Goal: Task Accomplishment & Management: Complete application form

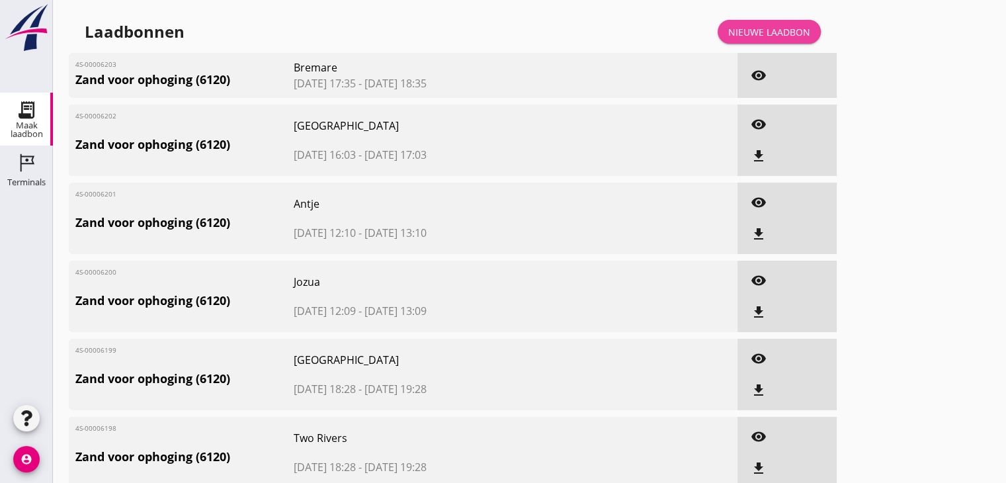
click at [774, 32] on div "Nieuwe laadbon" at bounding box center [770, 32] width 82 height 14
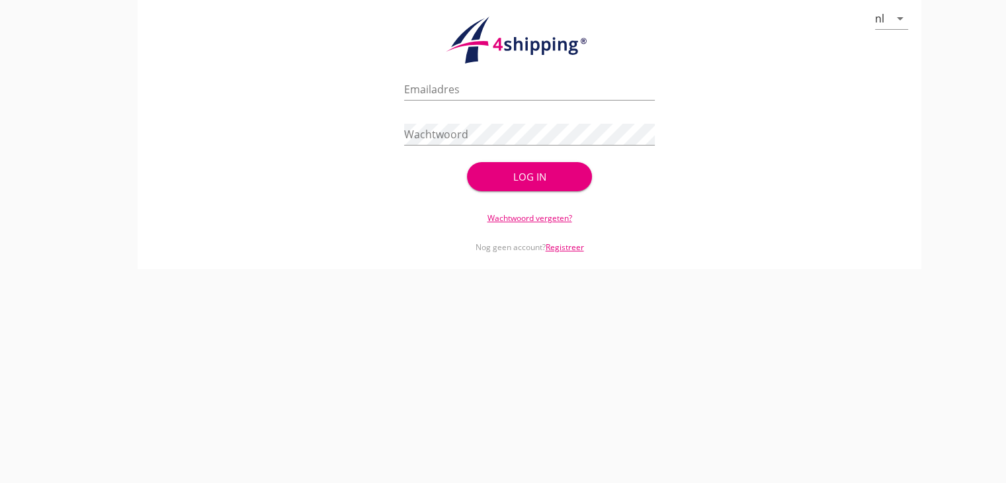
type input "[EMAIL_ADDRESS][DOMAIN_NAME]"
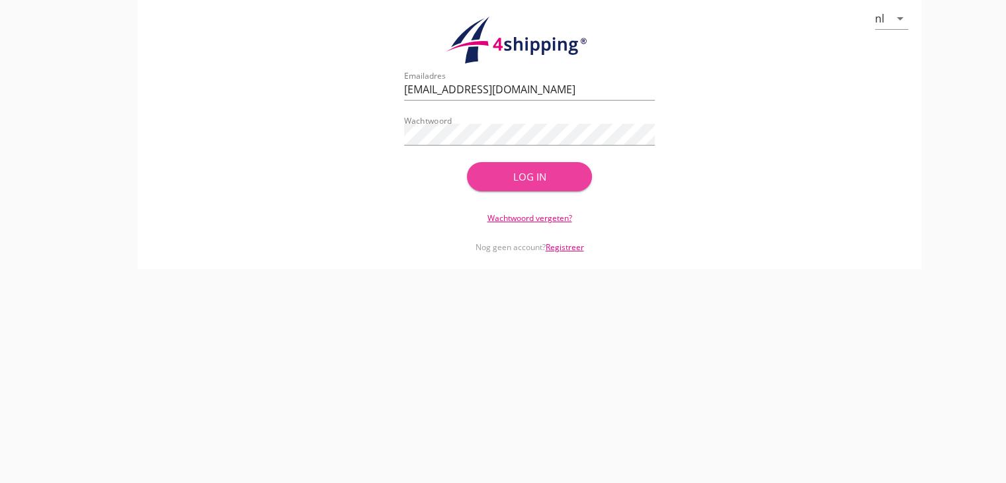
click at [527, 177] on div "Log in" at bounding box center [529, 176] width 83 height 15
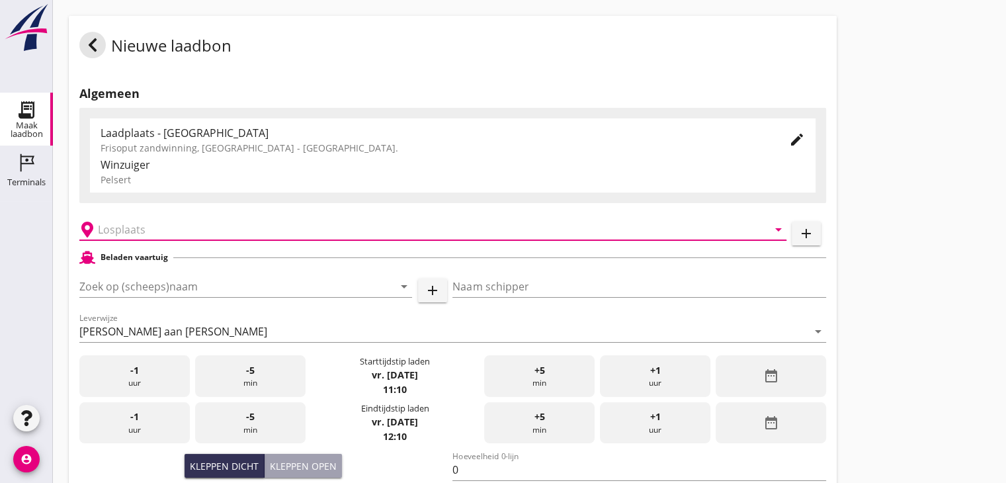
click at [132, 231] on input "text" at bounding box center [424, 229] width 652 height 21
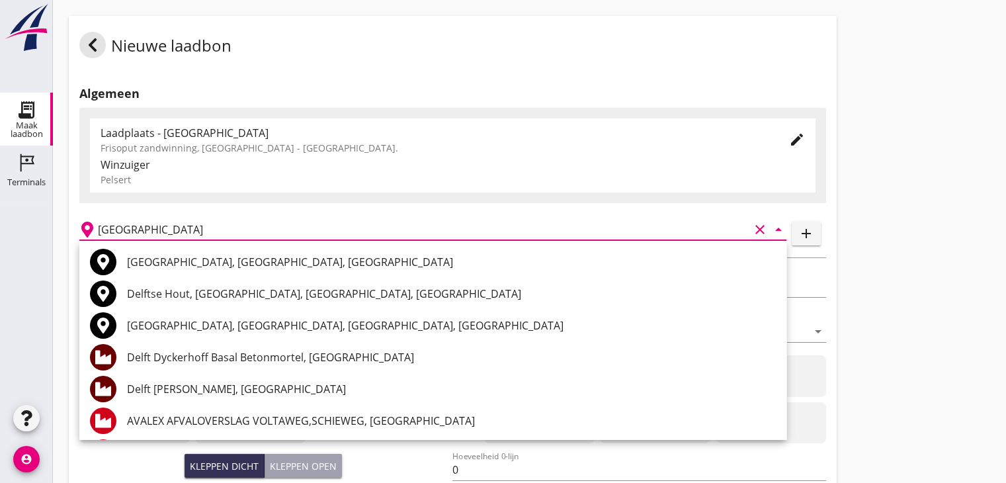
drag, startPoint x: 132, startPoint y: 231, endPoint x: 140, endPoint y: 283, distance: 52.3
click at [140, 283] on div "close Frisoput zandwinning [GEOGRAPHIC_DATA] Geregistreerd Haven/[GEOGRAPHIC_DA…" at bounding box center [503, 473] width 1006 height 946
type input "[GEOGRAPHIC_DATA]"
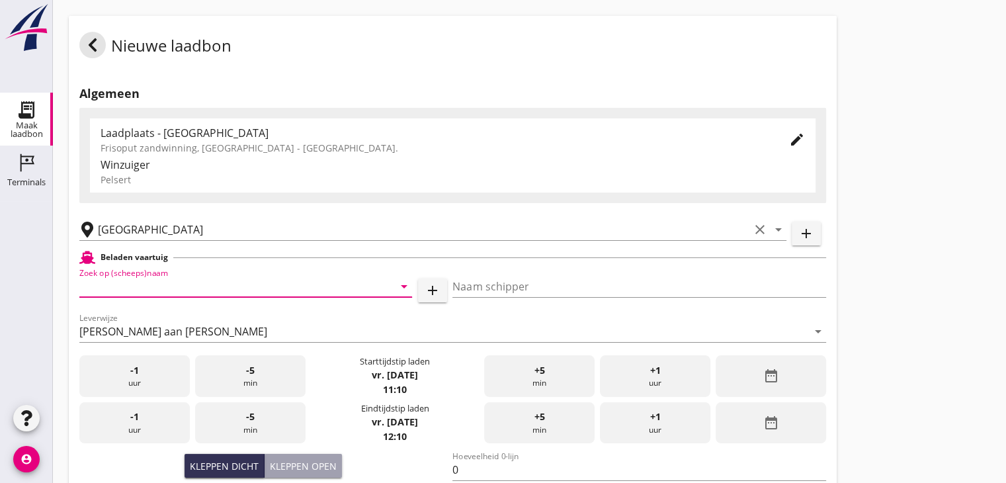
click at [140, 283] on input "Zoek op (scheeps)naam" at bounding box center [227, 286] width 296 height 21
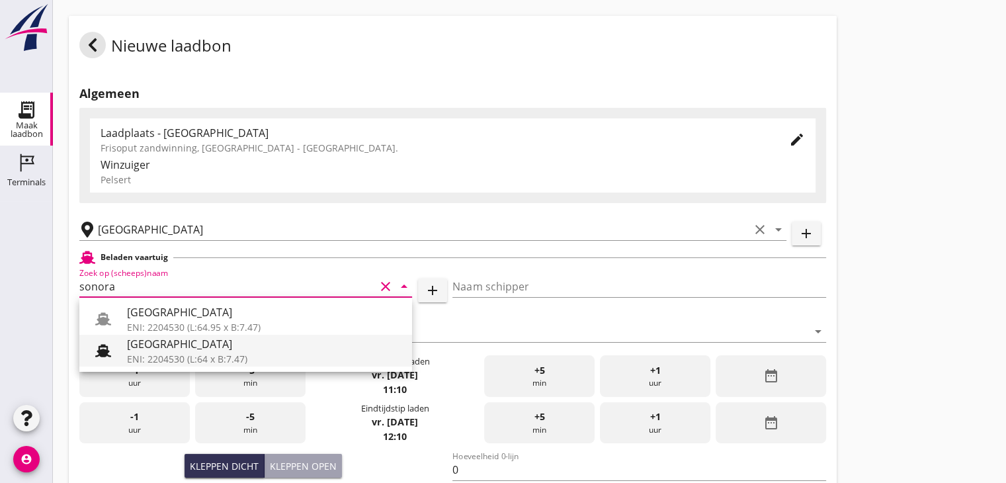
click at [154, 345] on div "[GEOGRAPHIC_DATA]" at bounding box center [264, 344] width 275 height 16
type input "[GEOGRAPHIC_DATA]"
type input "Ko Hoeve"
type input "467"
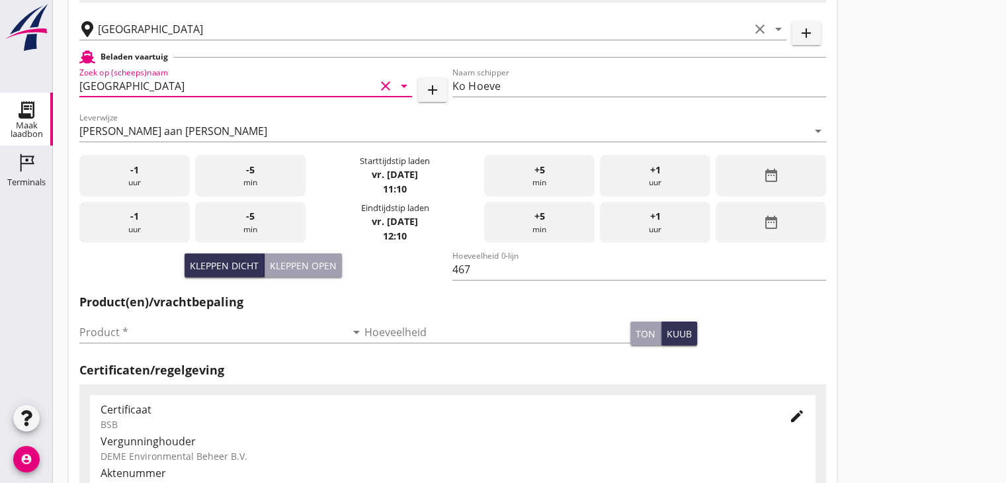
scroll to position [202, 0]
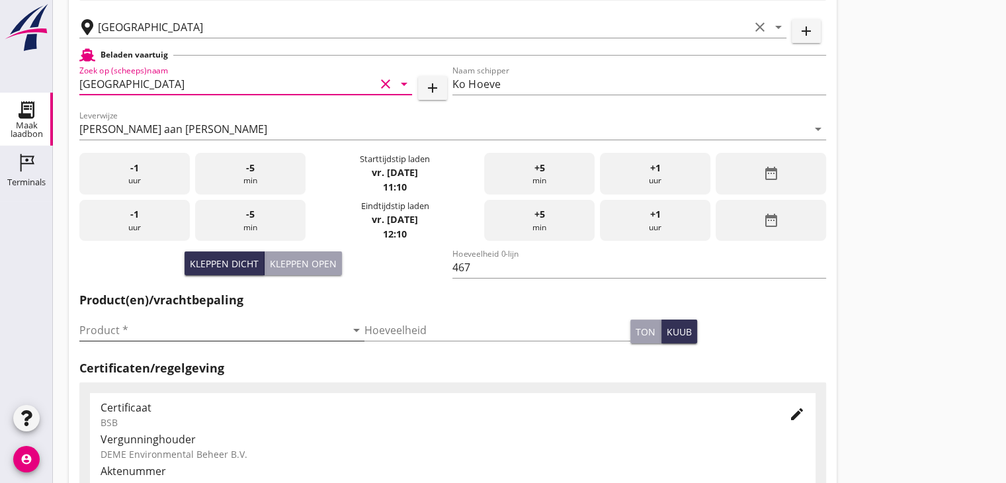
type input "[GEOGRAPHIC_DATA]"
click at [115, 337] on input "Product *" at bounding box center [212, 330] width 267 height 21
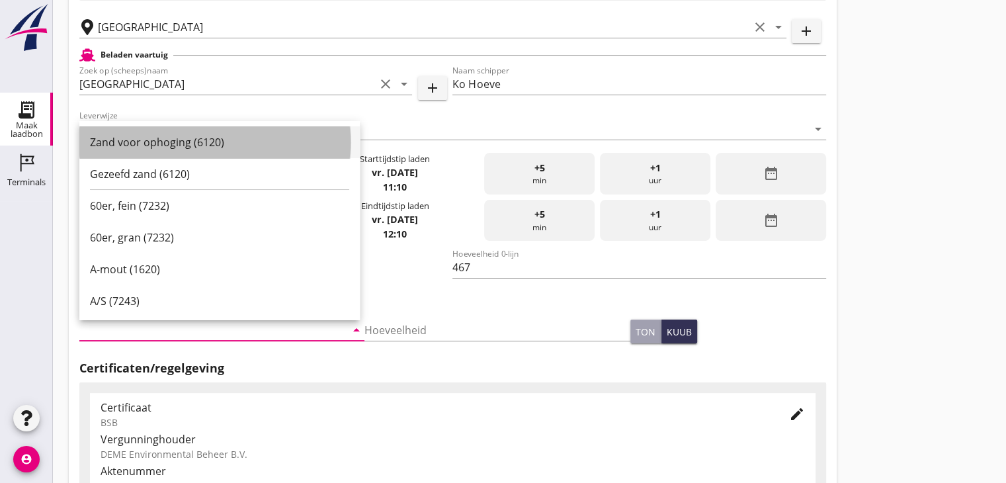
click at [136, 136] on div "Zand voor ophoging (6120)" at bounding box center [219, 142] width 259 height 16
type input "Zand voor ophoging (6120)"
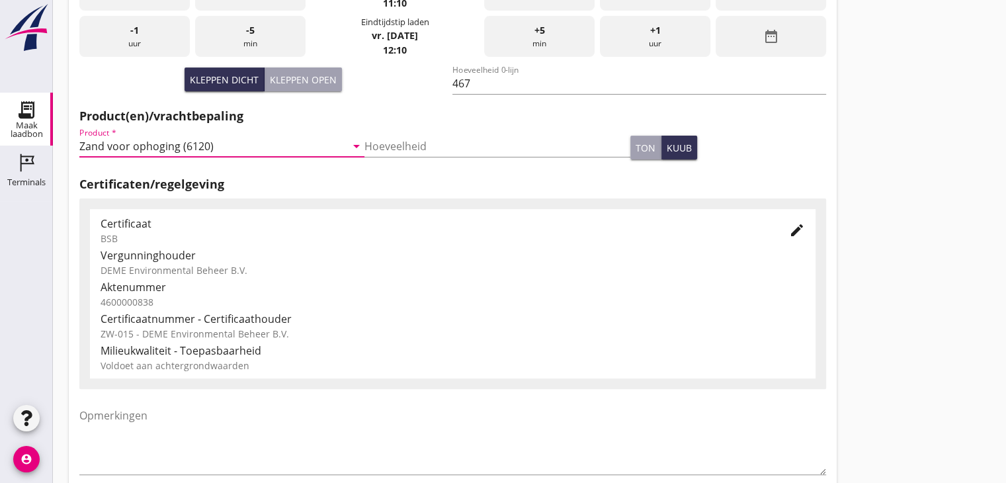
scroll to position [463, 0]
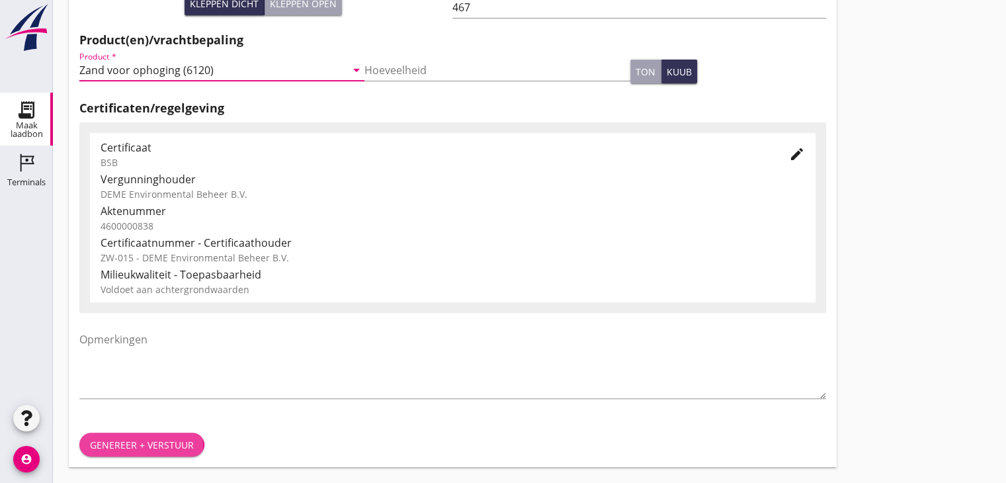
click at [143, 443] on div "Genereer + verstuur" at bounding box center [142, 445] width 104 height 14
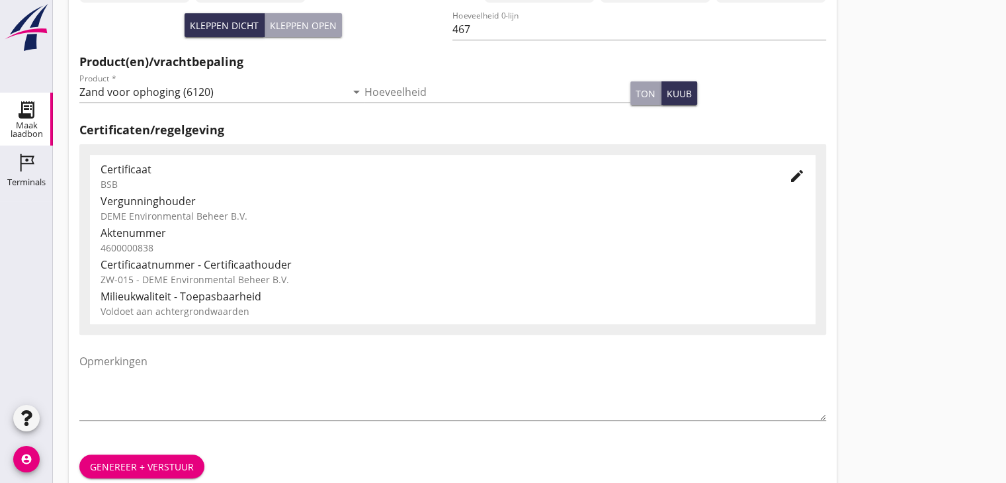
scroll to position [485, 0]
